Goal: Transaction & Acquisition: Purchase product/service

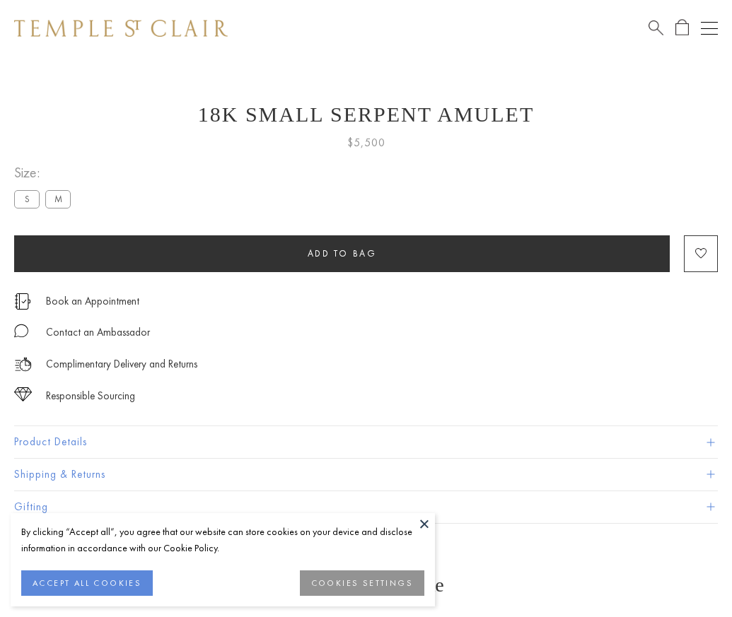
click at [341, 253] on span "Add to bag" at bounding box center [342, 253] width 69 height 12
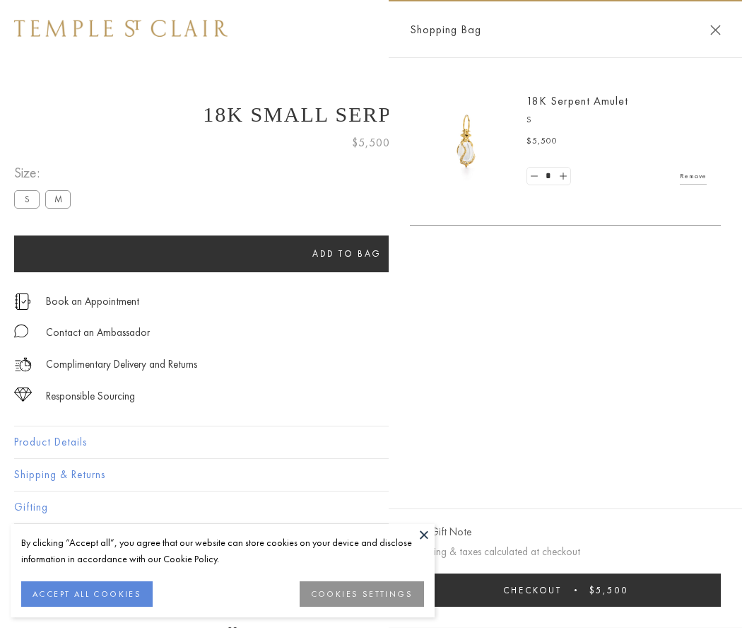
click at [601, 590] on span "$5,500" at bounding box center [609, 590] width 39 height 12
